Goal: Information Seeking & Learning: Learn about a topic

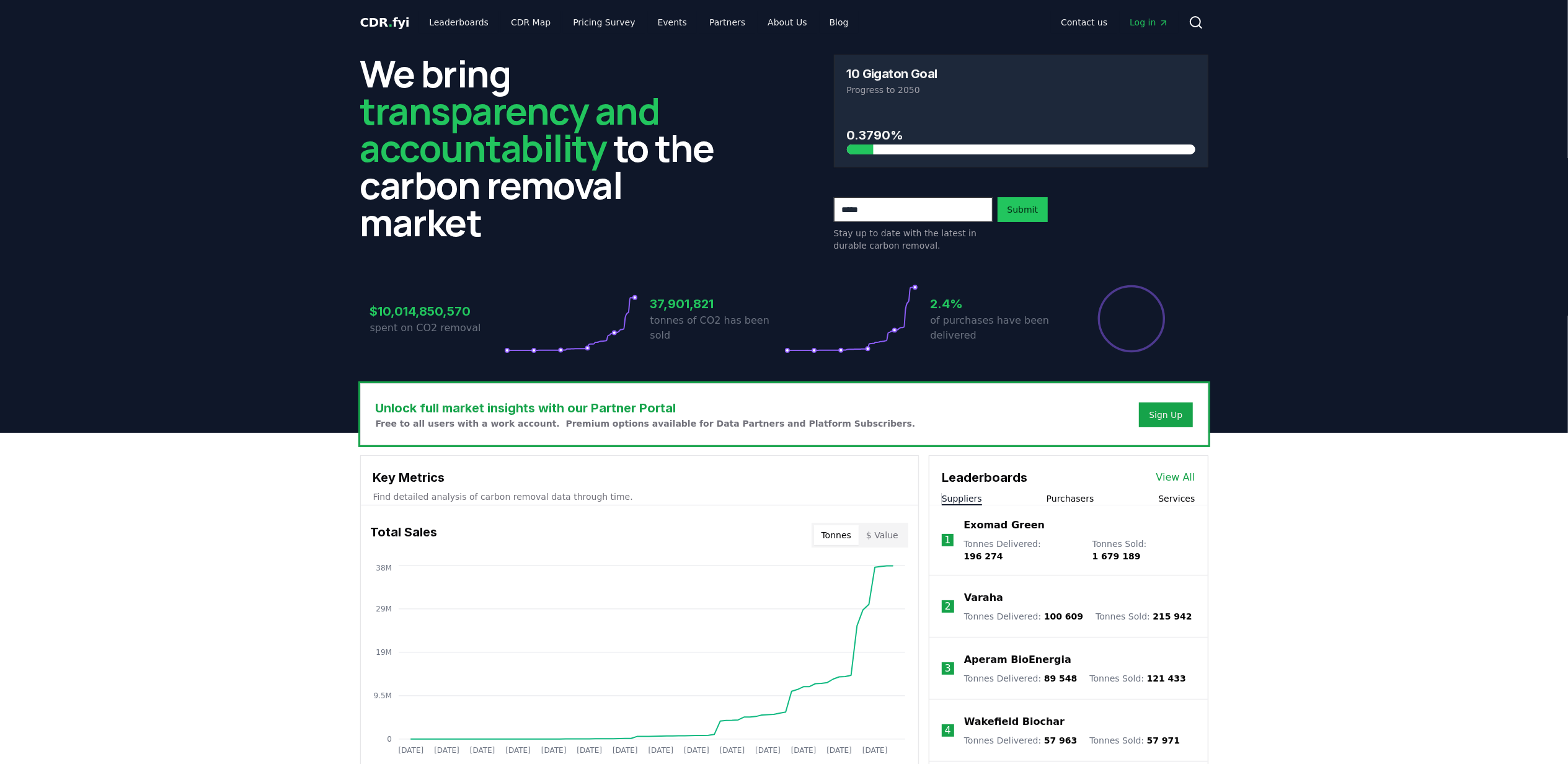
click at [892, 534] on button "$ Value" at bounding box center [882, 535] width 47 height 20
click at [519, 24] on link "CDR Map" at bounding box center [531, 22] width 59 height 22
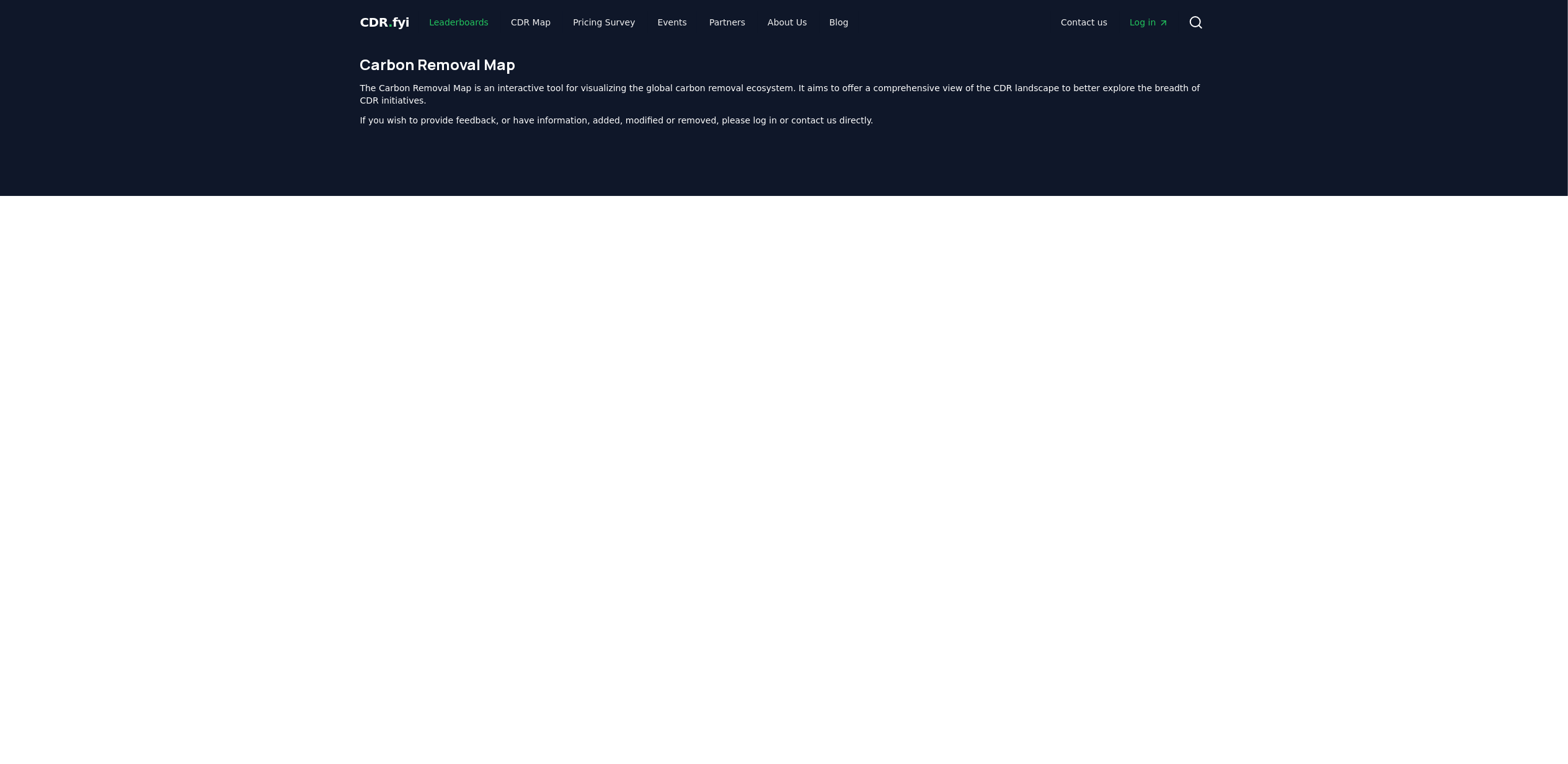
click at [445, 20] on link "Leaderboards" at bounding box center [459, 22] width 79 height 22
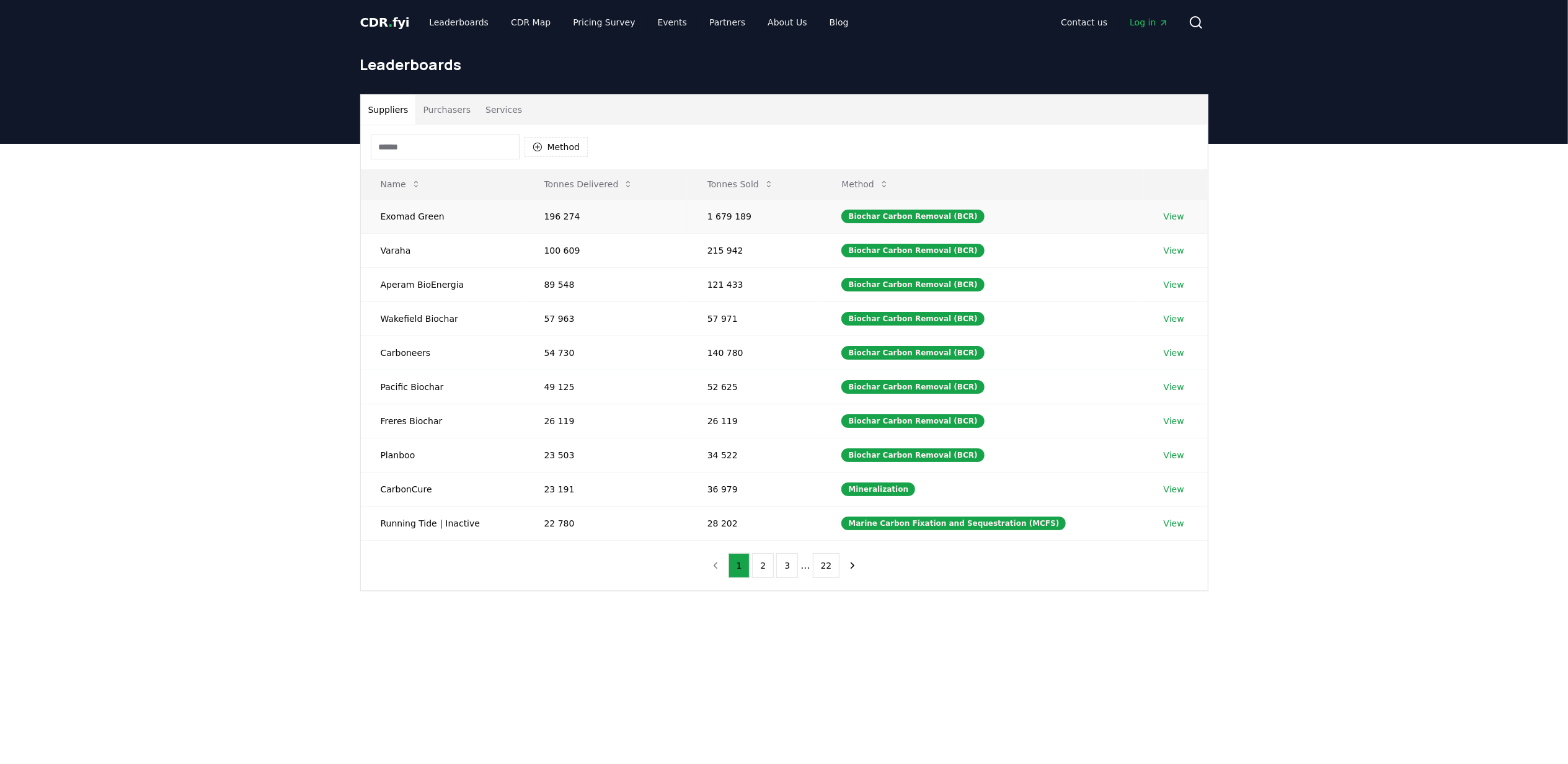
click at [1171, 217] on link "View" at bounding box center [1174, 217] width 20 height 13
